Goal: Task Accomplishment & Management: Manage account settings

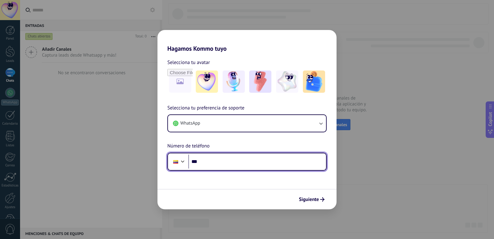
click at [207, 161] on input "***" at bounding box center [257, 161] width 138 height 14
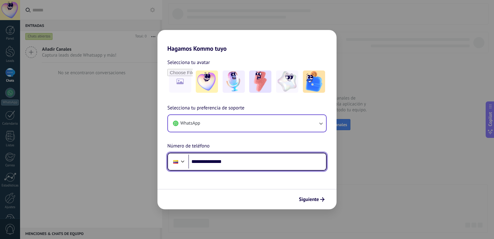
type input "**********"
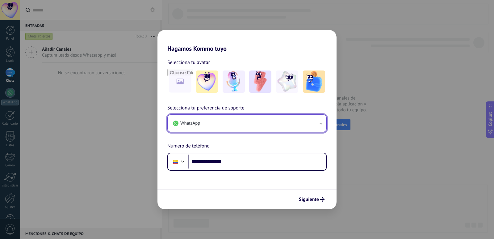
click at [321, 124] on icon "button" at bounding box center [321, 123] width 6 height 6
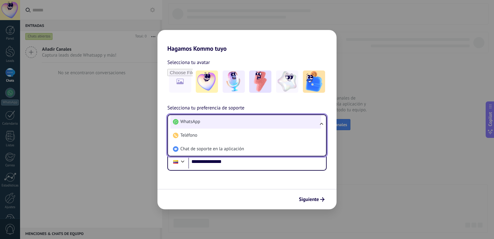
click at [193, 121] on span "WhatsApp" at bounding box center [190, 122] width 20 height 6
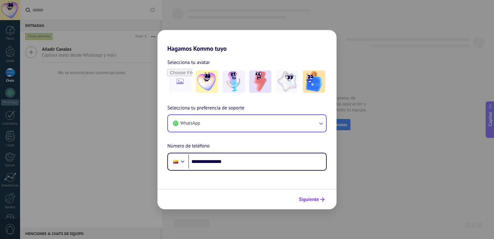
click at [322, 199] on icon "submit" at bounding box center [322, 199] width 4 height 4
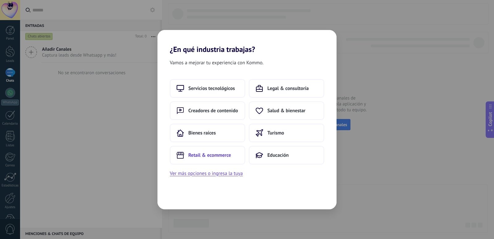
click at [200, 154] on span "Retail & ecommerce" at bounding box center [209, 155] width 43 height 6
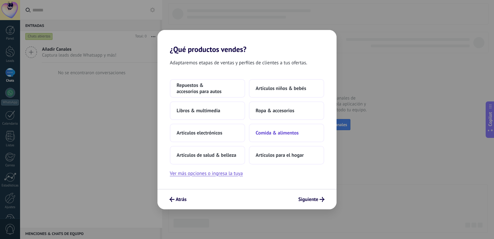
click at [279, 132] on span "Comida & alimentos" at bounding box center [277, 133] width 43 height 6
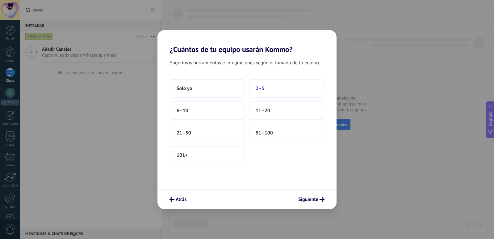
click at [261, 87] on span "2–5" at bounding box center [260, 88] width 9 height 6
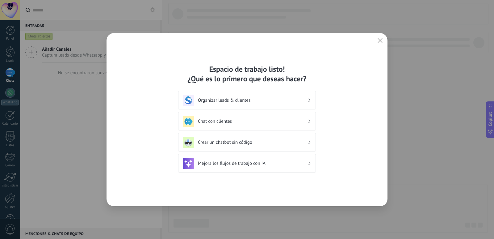
click at [309, 141] on icon at bounding box center [309, 142] width 2 height 4
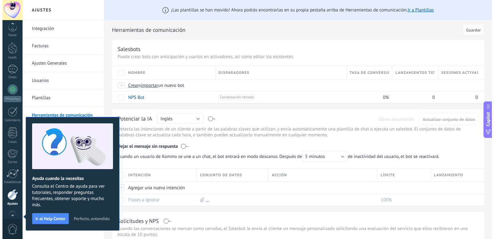
scroll to position [18, 0]
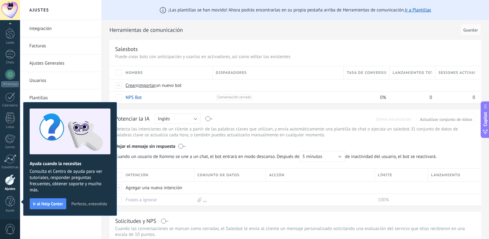
click at [93, 87] on link "Usuarios" at bounding box center [62, 80] width 66 height 17
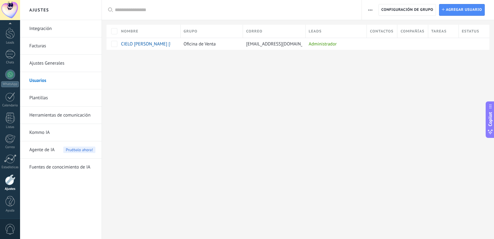
click at [42, 29] on link "Integración" at bounding box center [62, 28] width 66 height 17
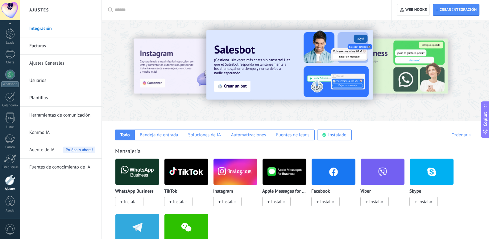
click at [278, 66] on img at bounding box center [290, 65] width 167 height 70
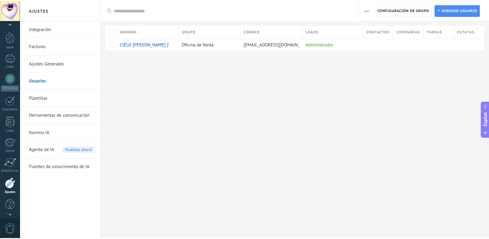
scroll to position [18, 0]
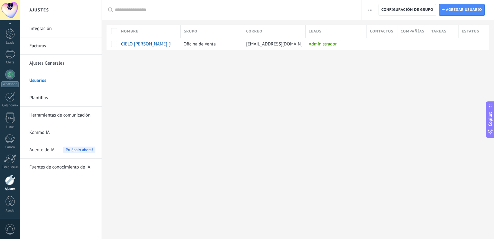
click at [40, 29] on link "Integración" at bounding box center [62, 28] width 66 height 17
